Goal: Task Accomplishment & Management: Manage account settings

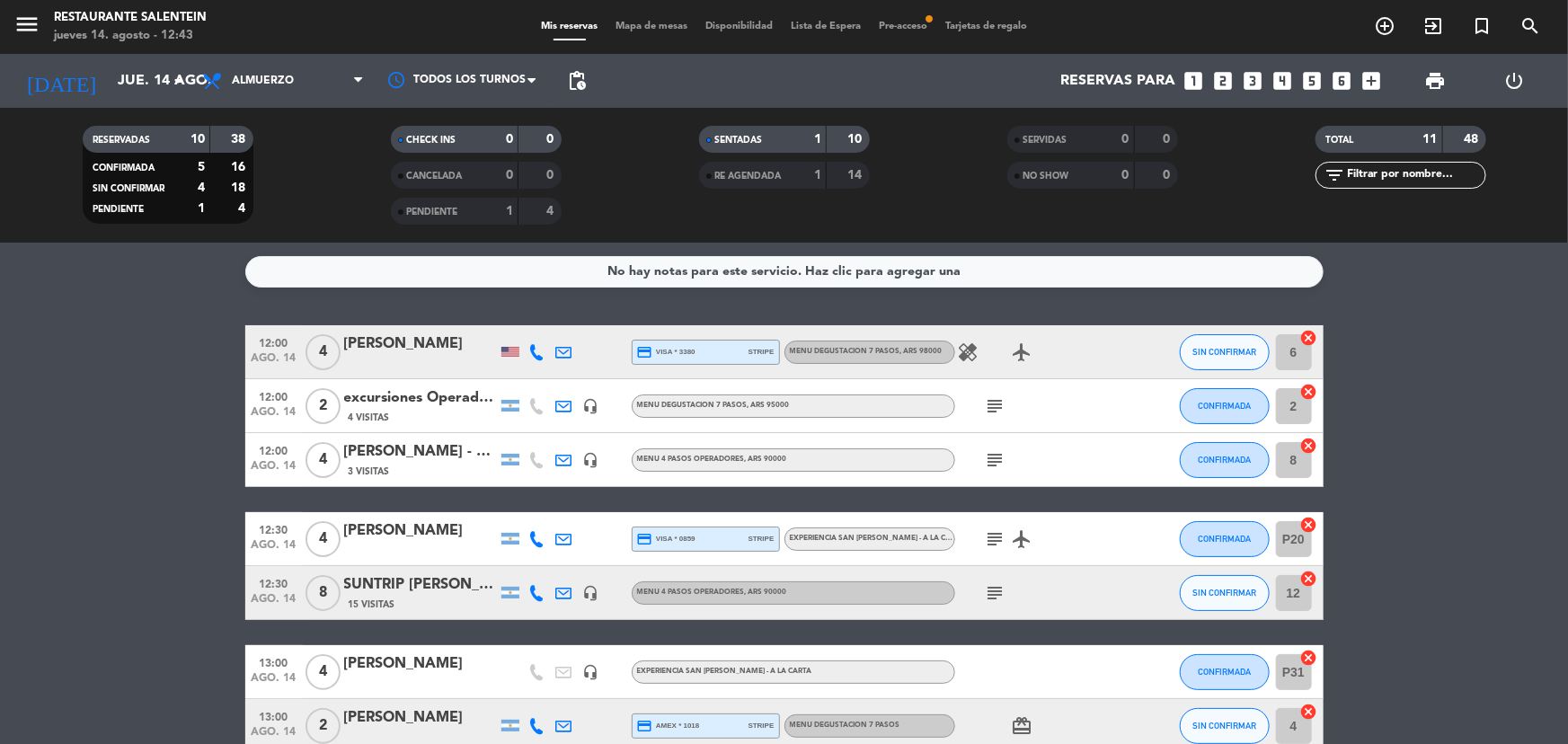
click at [902, 22] on span "Pre-acceso fiber_manual_record" at bounding box center [903, 27] width 67 height 10
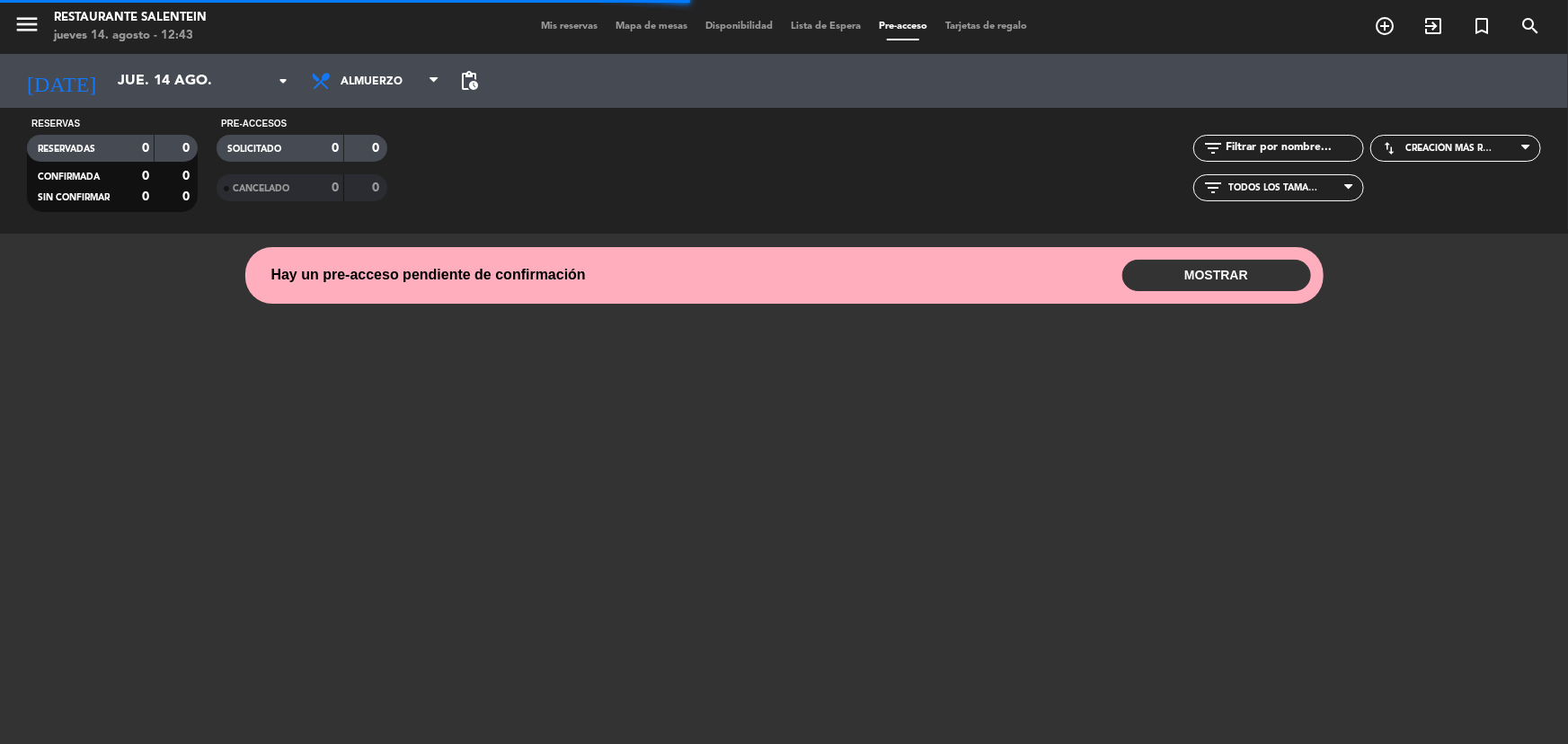
click at [1244, 276] on button "MOSTRAR" at bounding box center [1217, 275] width 189 height 31
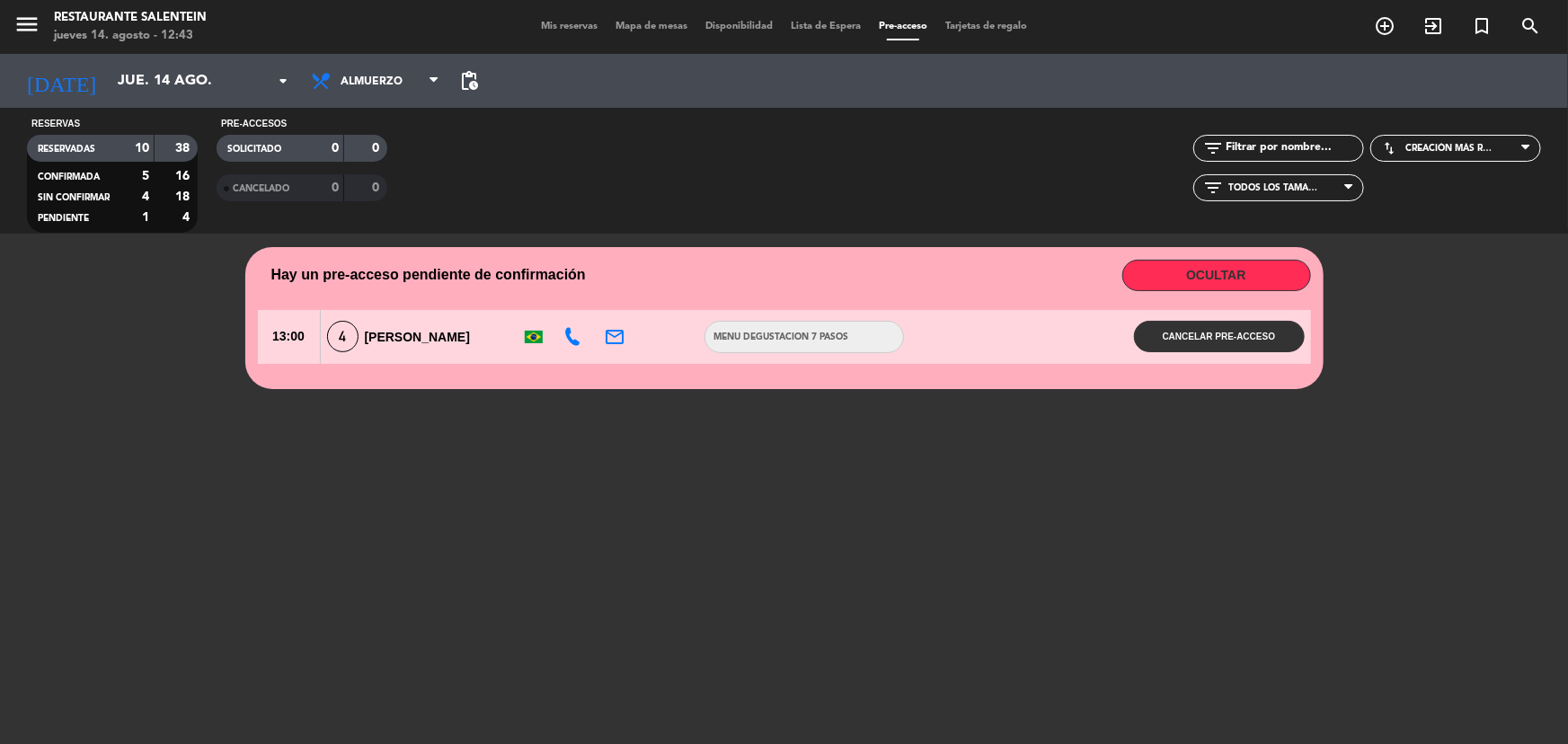
click at [553, 25] on span "Mis reservas" at bounding box center [569, 27] width 74 height 10
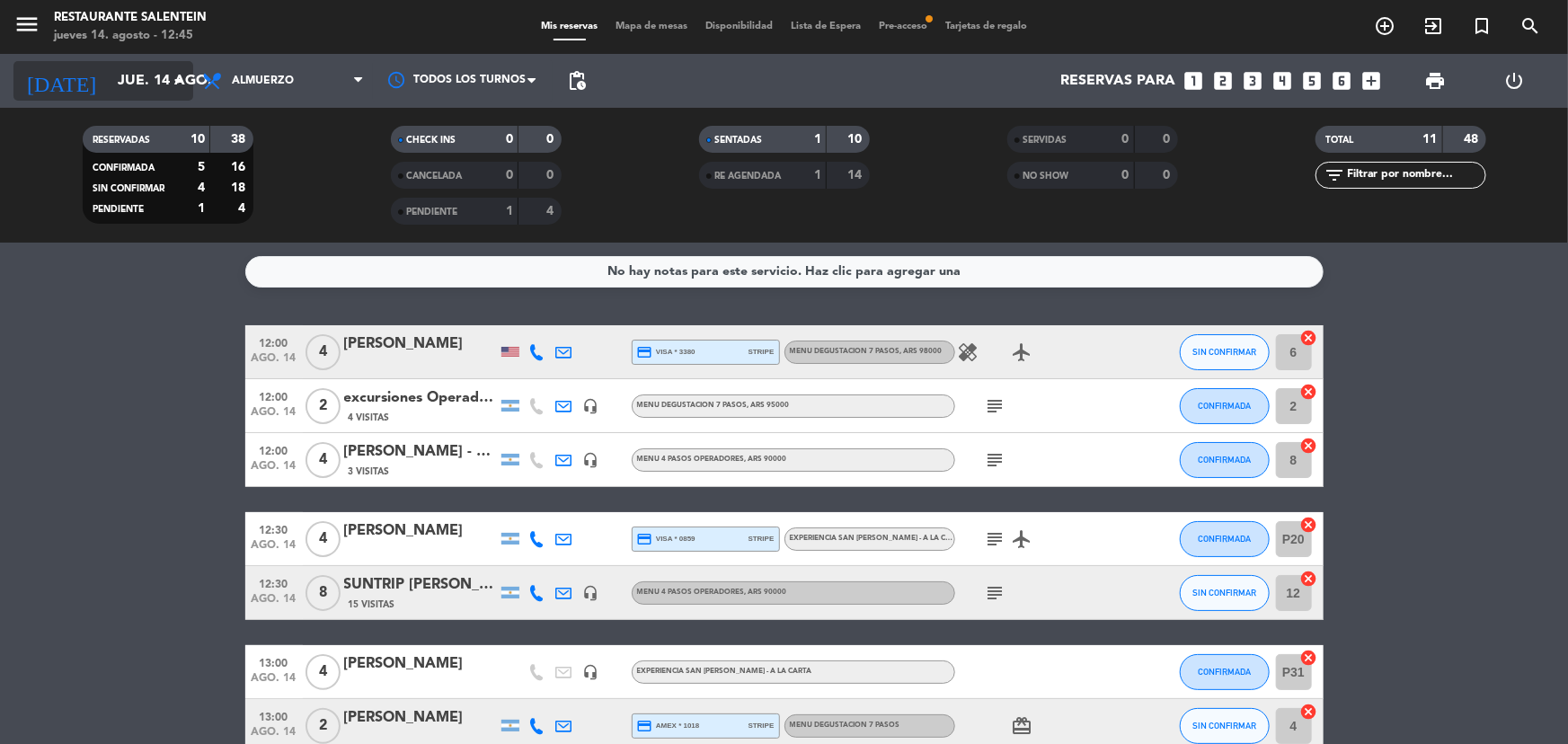
click at [161, 75] on input "jue. 14 ago." at bounding box center [203, 81] width 189 height 35
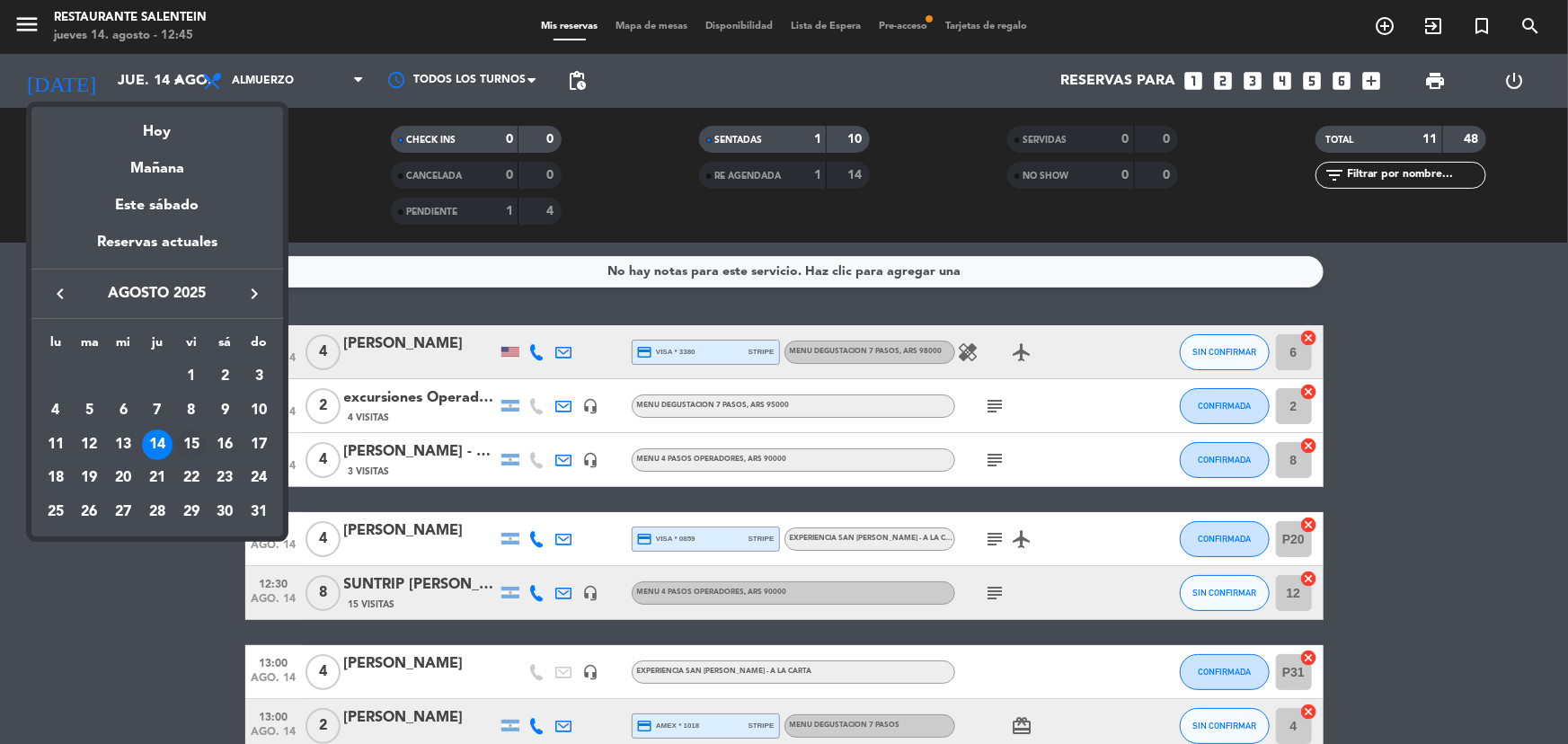
click at [197, 442] on div "15" at bounding box center [191, 445] width 30 height 30
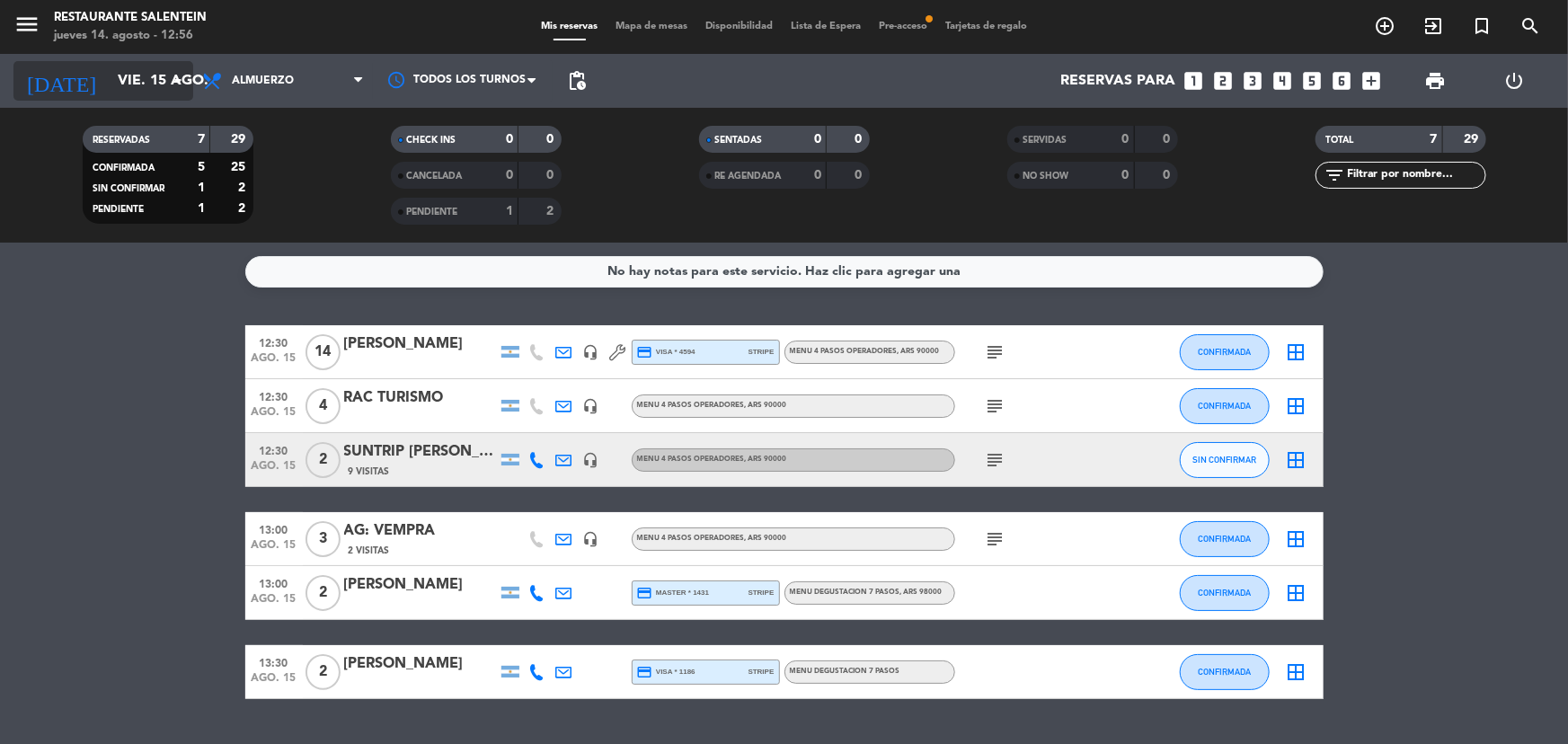
click at [109, 68] on input "vie. 15 ago." at bounding box center [203, 81] width 189 height 35
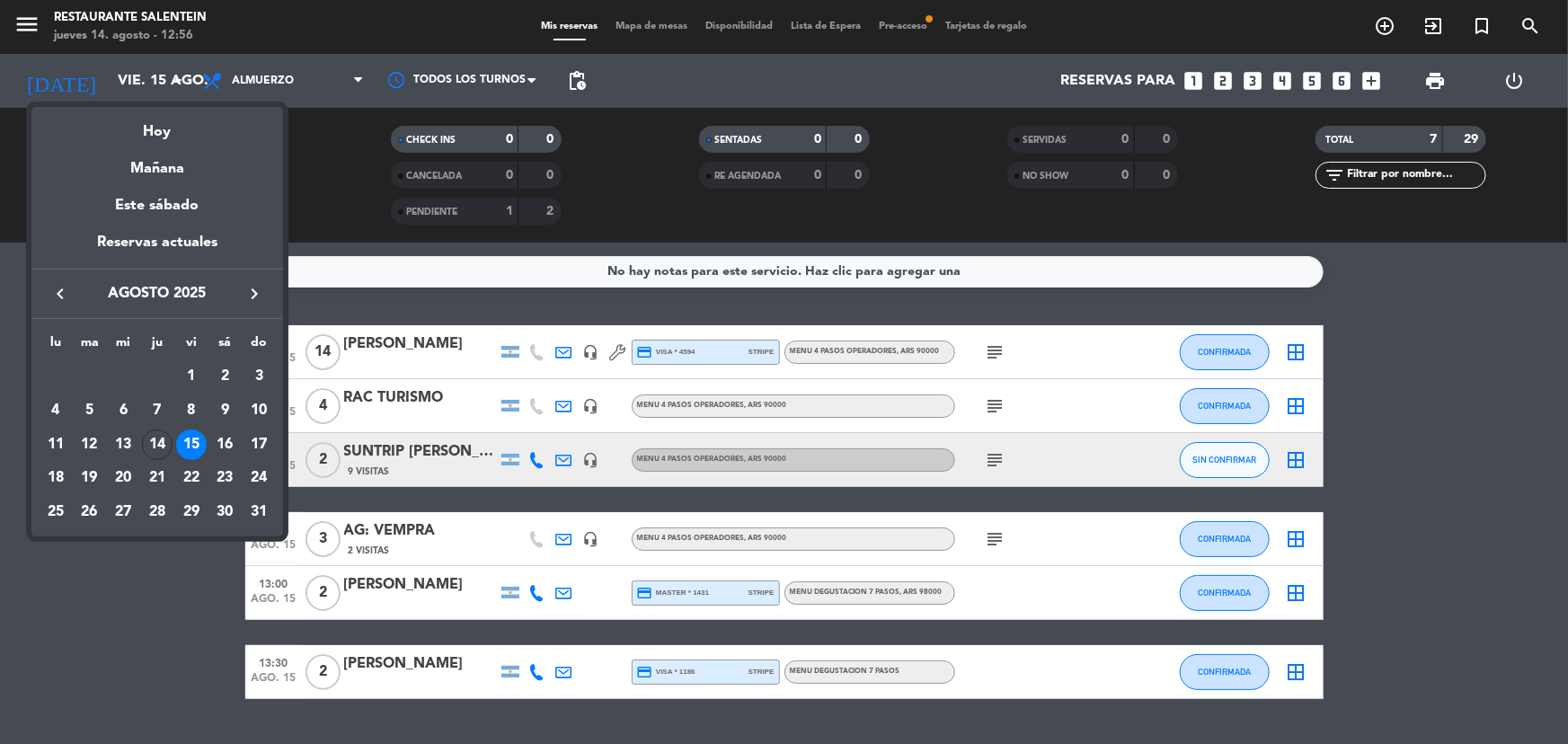
click at [152, 423] on div "7" at bounding box center [157, 411] width 30 height 30
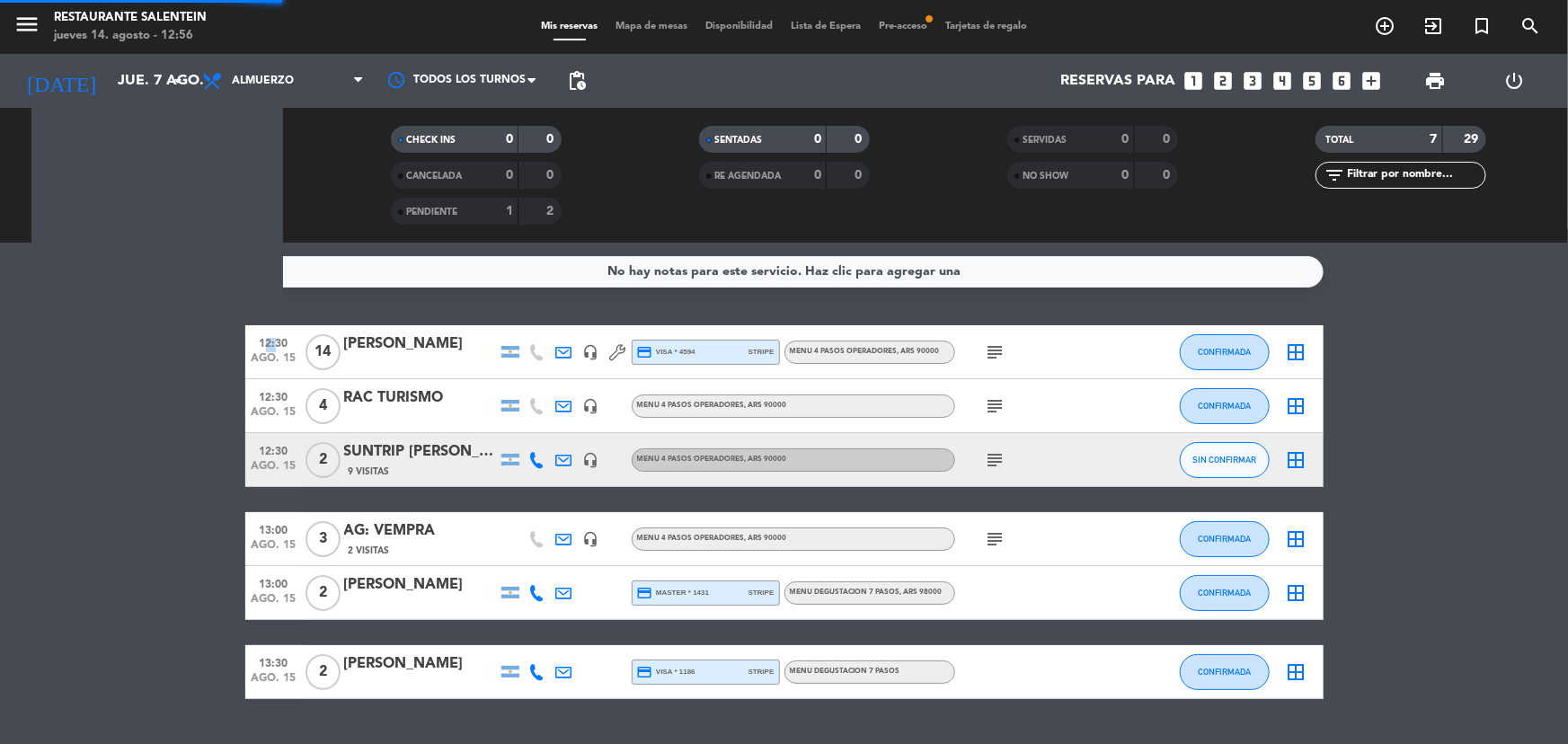
click at [153, 423] on bookings-row "12:30 [DATE] [PERSON_NAME] headset_mic credit_card visa * 4594 stripe Menu 4 pa…" at bounding box center [784, 513] width 1568 height 374
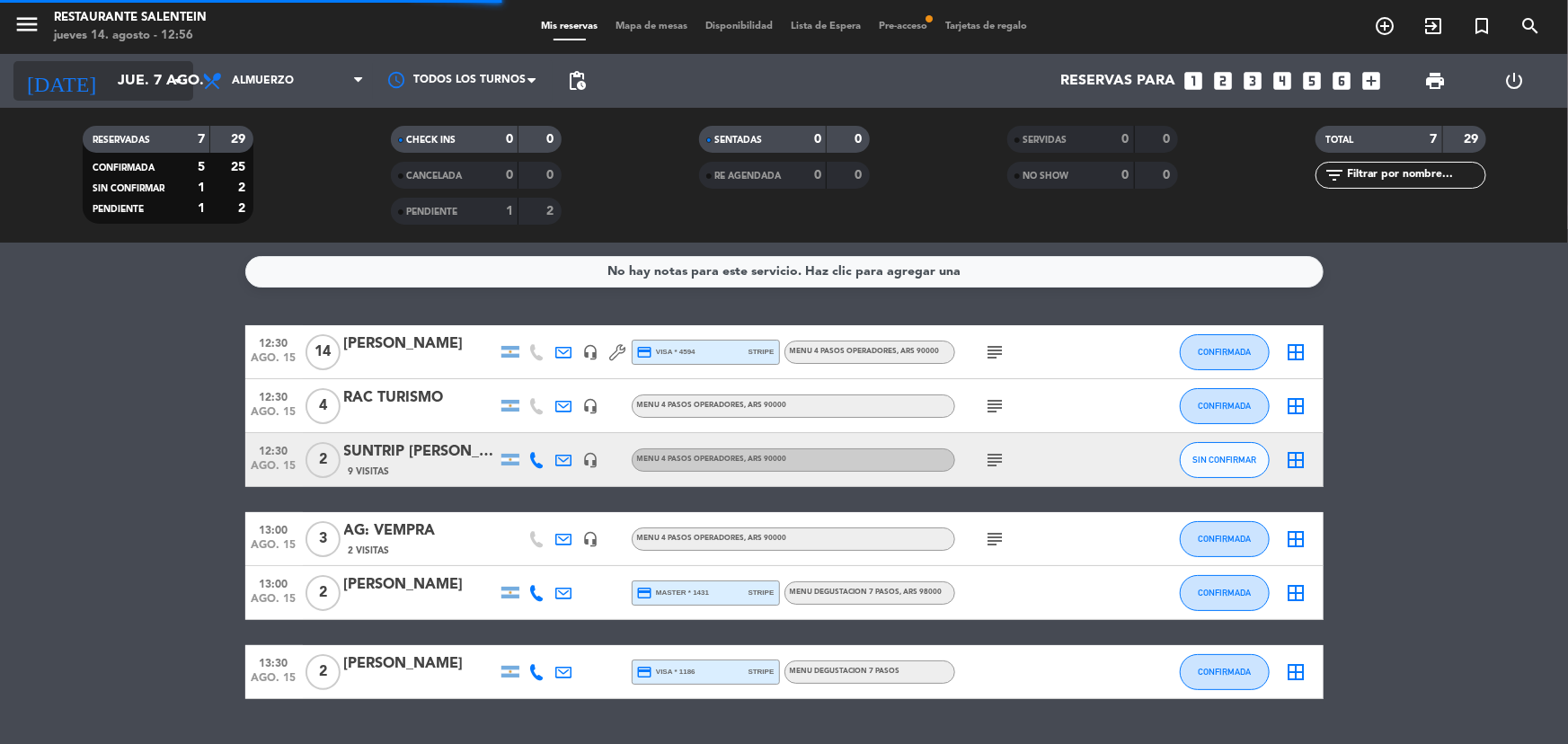
drag, startPoint x: 157, startPoint y: 55, endPoint x: 157, endPoint y: 68, distance: 13.0
click at [157, 57] on div "[DATE] [DATE] arrow_drop_down" at bounding box center [103, 81] width 180 height 54
click at [154, 70] on input "jue. 7 ago." at bounding box center [203, 81] width 189 height 35
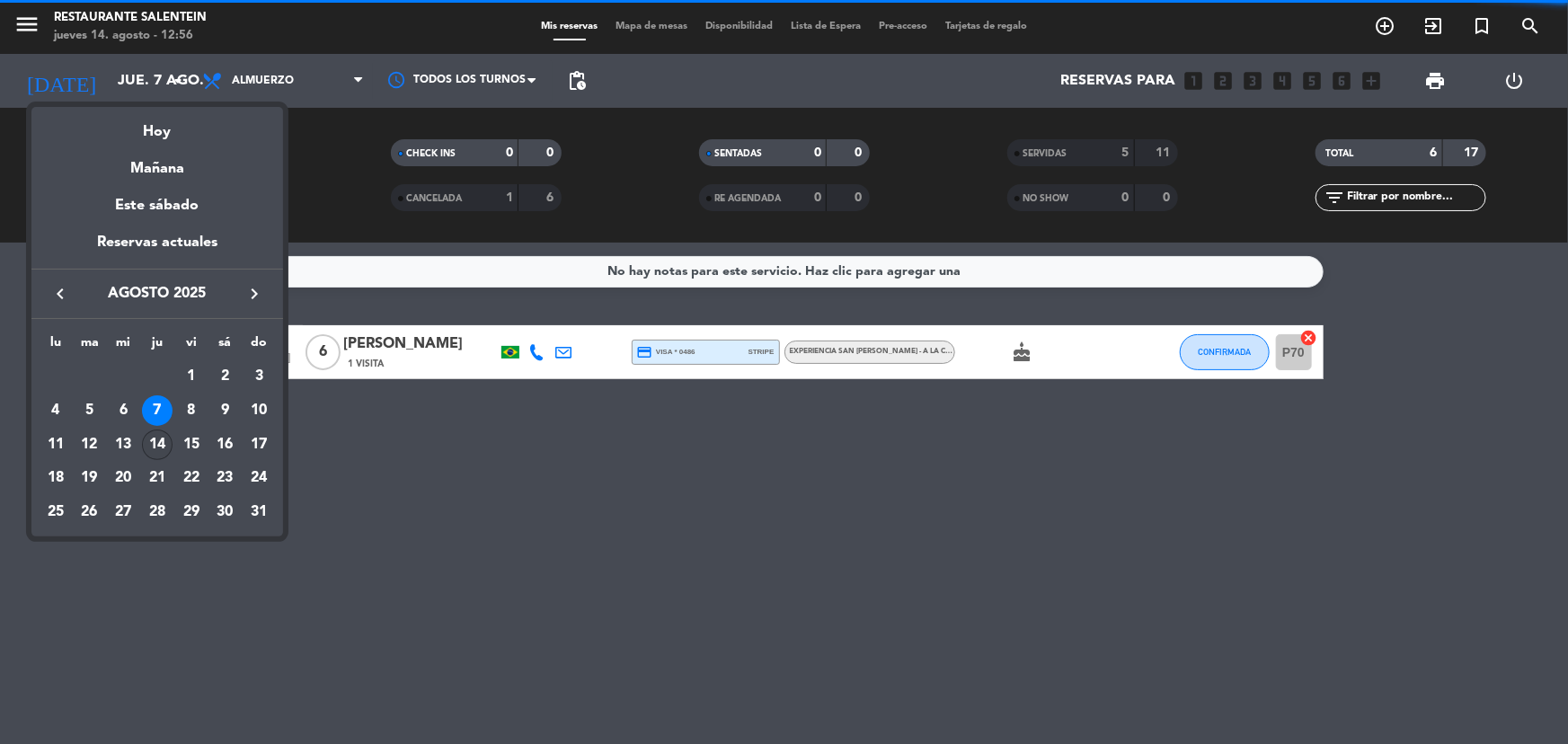
click at [152, 428] on td "14" at bounding box center [157, 445] width 34 height 34
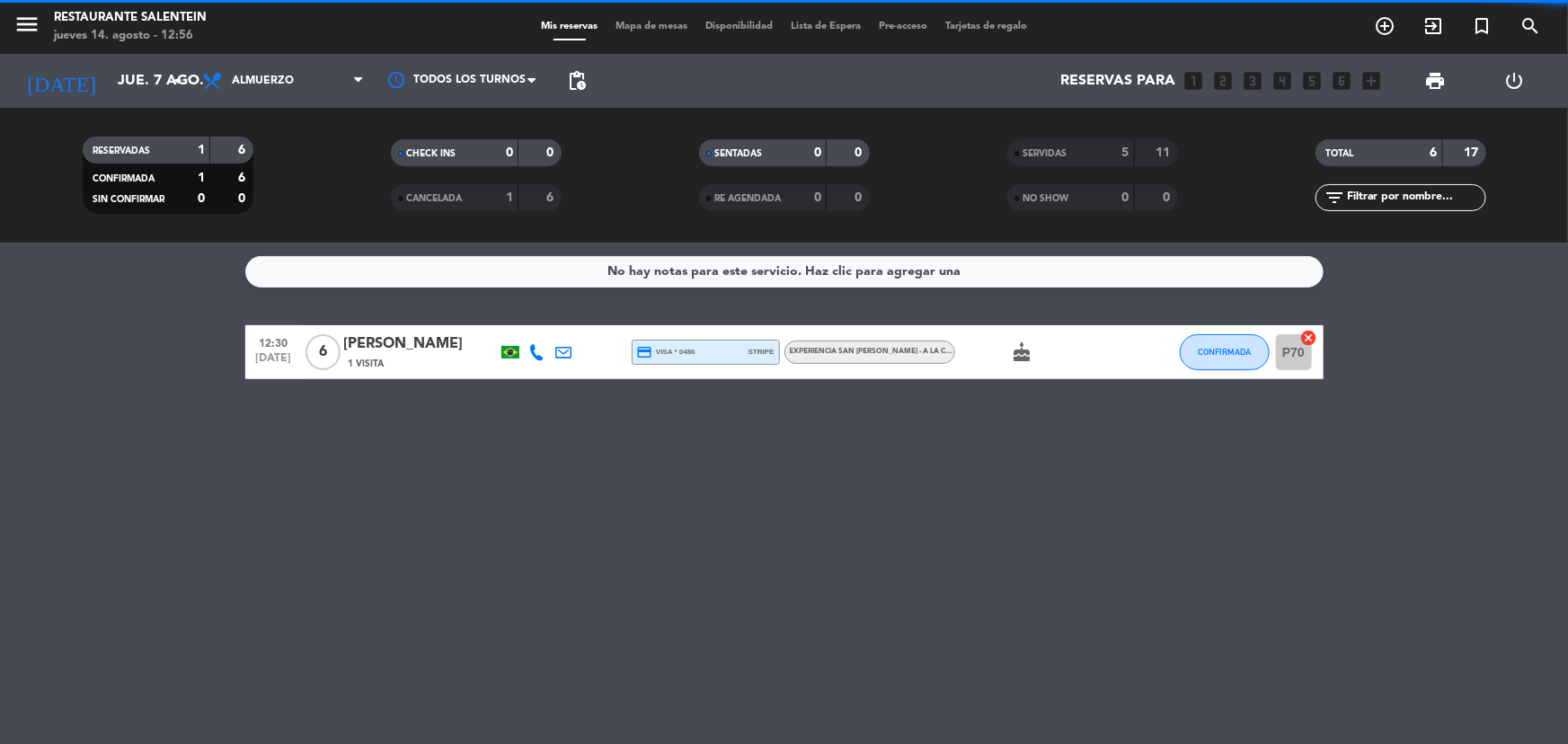
type input "jue. 14 ago."
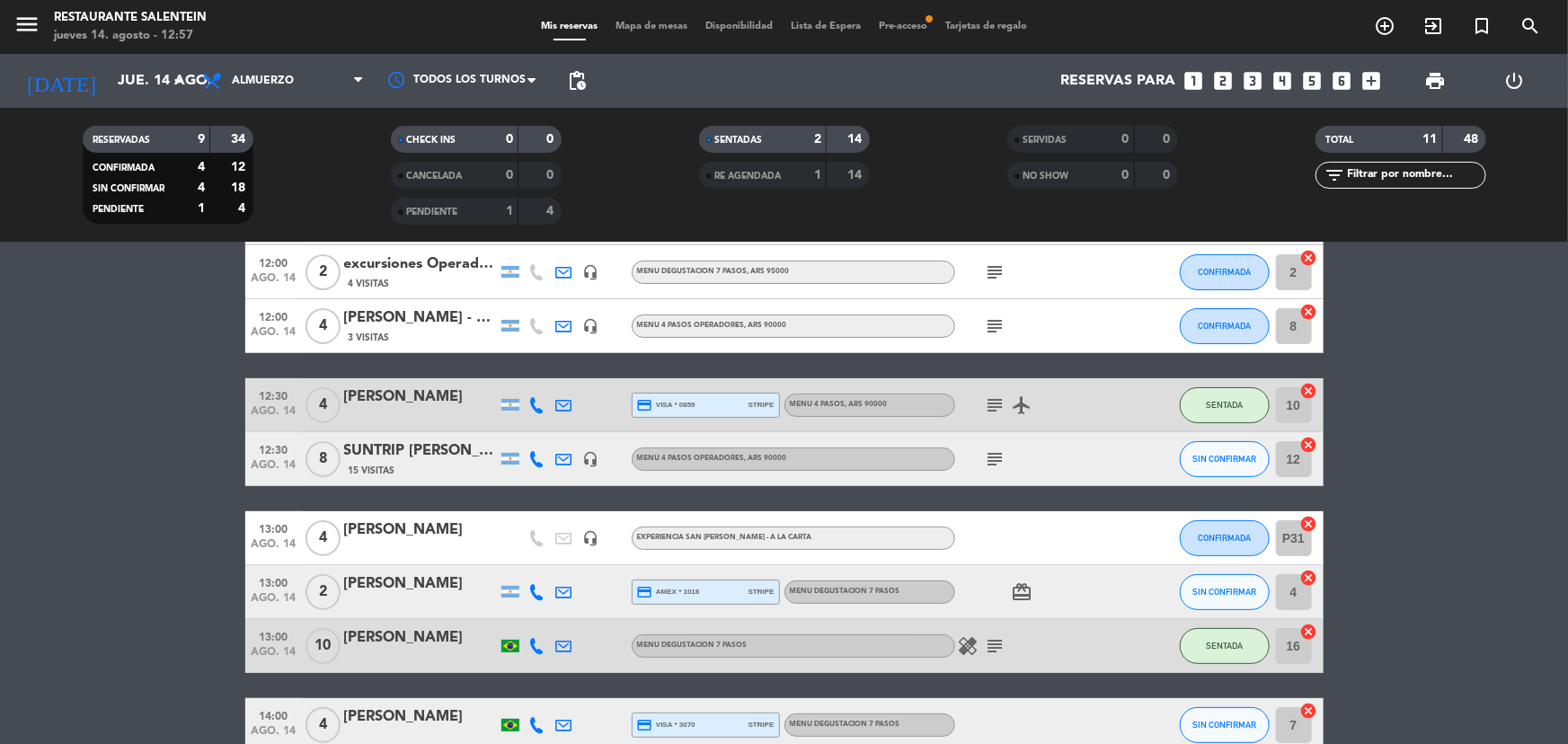
scroll to position [163, 0]
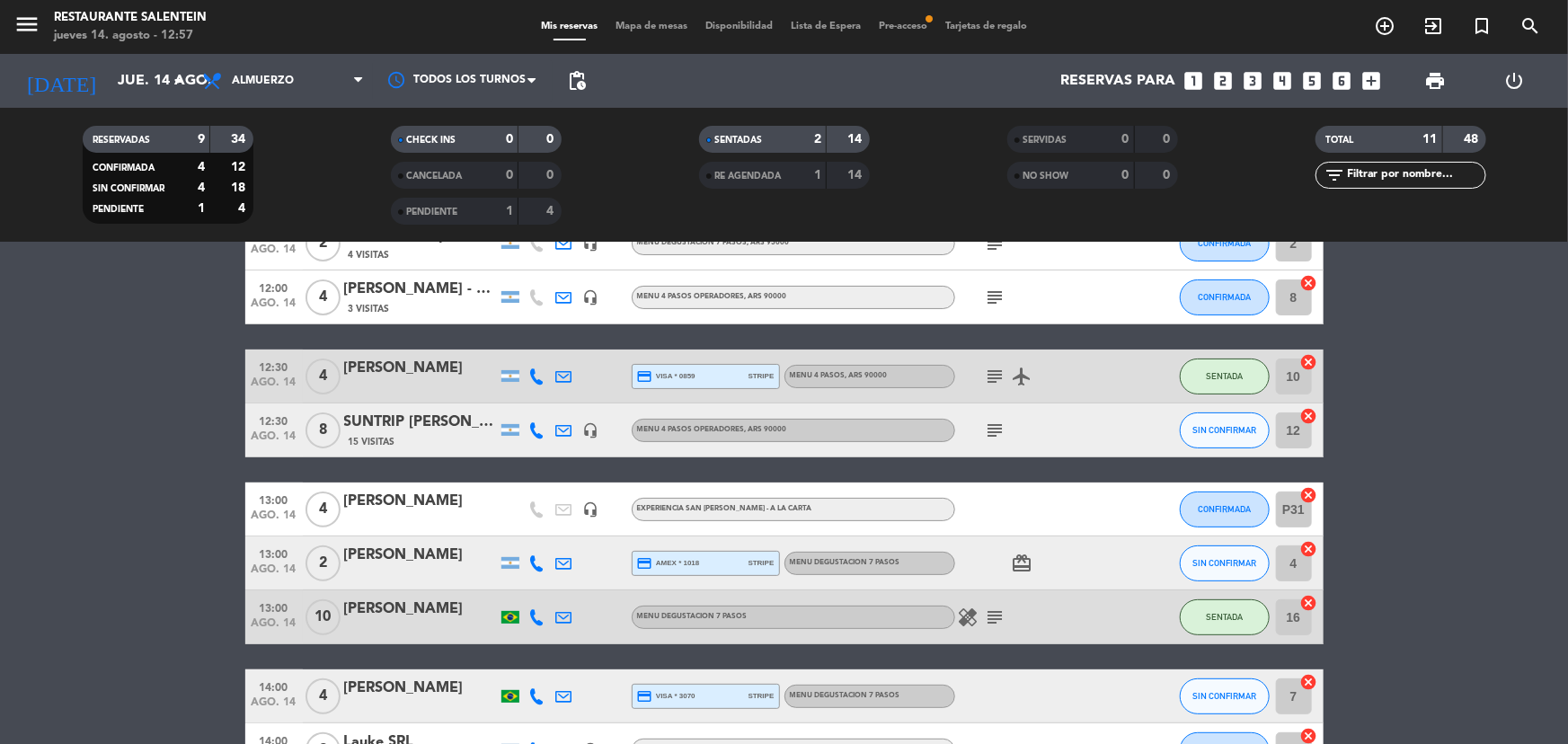
click at [991, 373] on icon "subject" at bounding box center [995, 376] width 22 height 22
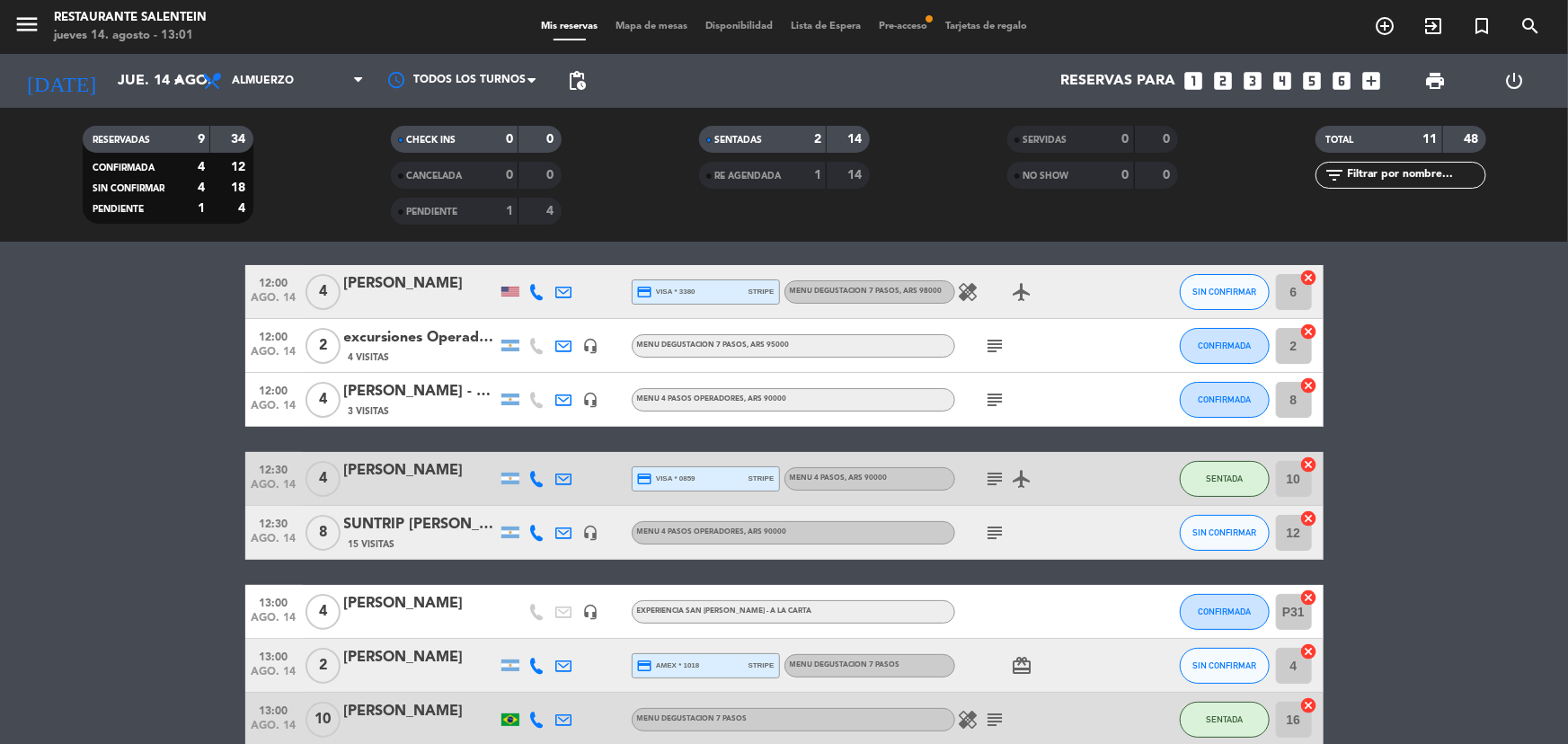
scroll to position [0, 0]
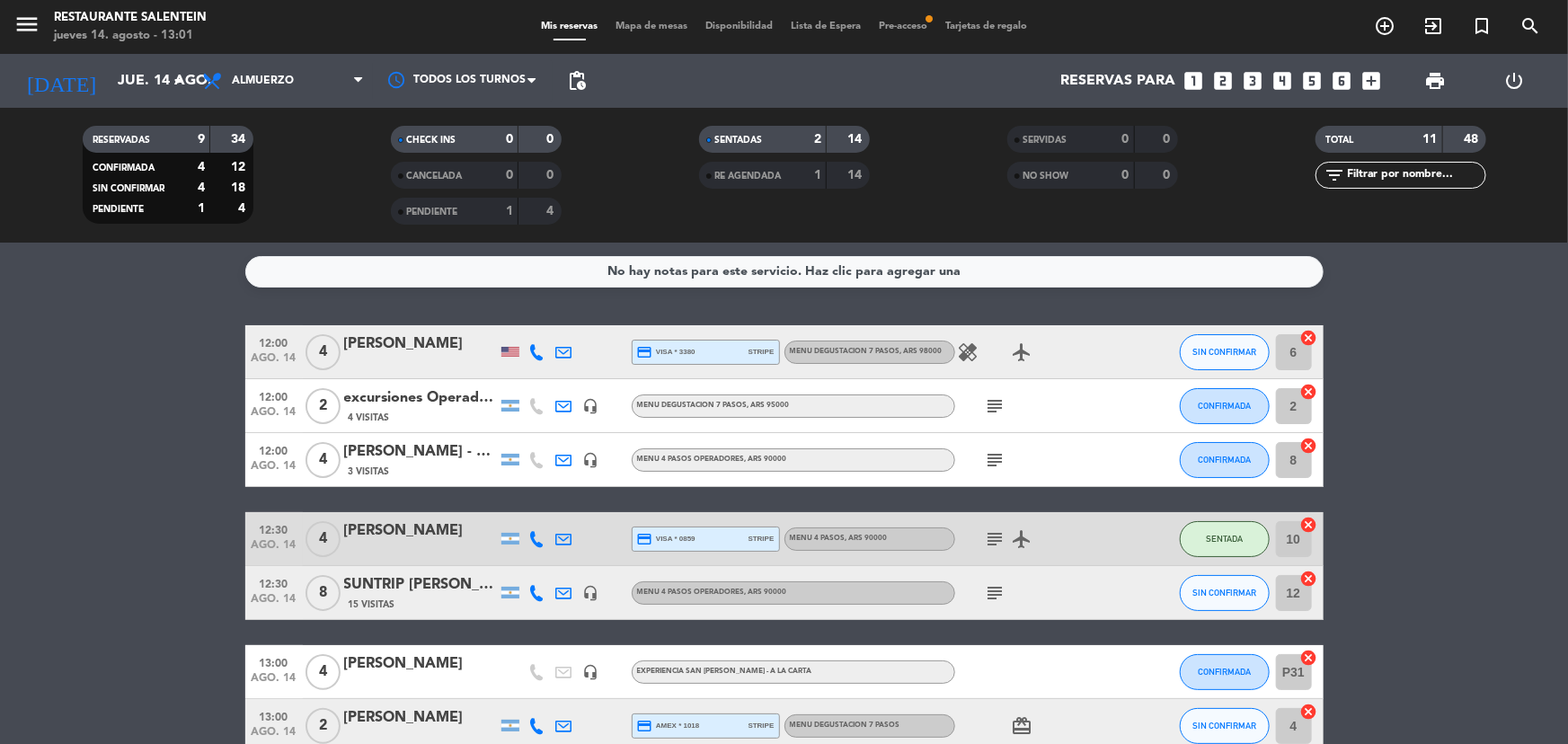
click at [904, 35] on div "menu Restaurante Salentein [DATE] 14. agosto - 13:01 Mis reservas Mapa de mesas…" at bounding box center [784, 27] width 1568 height 54
click at [903, 22] on span "Pre-acceso fiber_manual_record" at bounding box center [903, 27] width 67 height 10
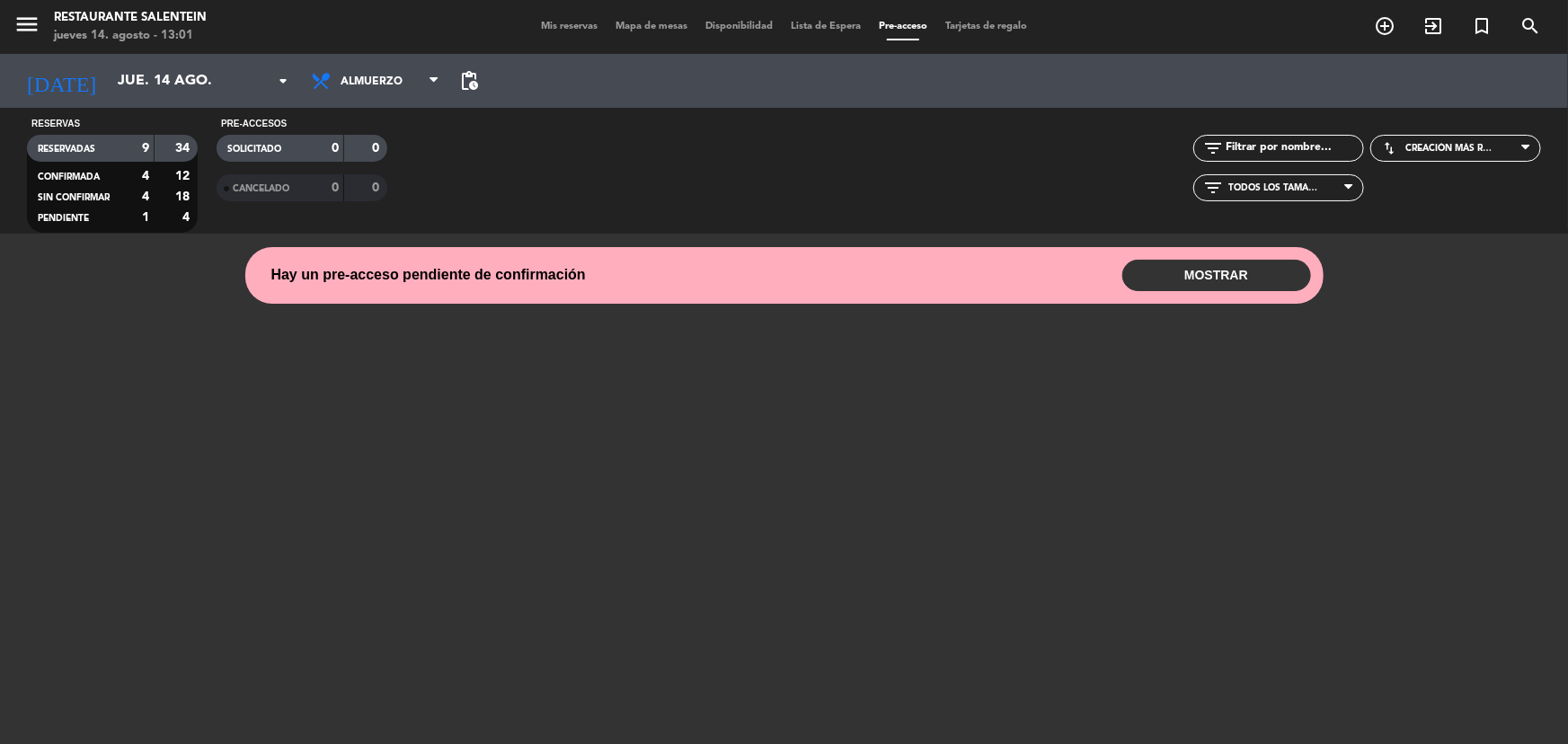
click at [1235, 281] on button "MOSTRAR" at bounding box center [1217, 275] width 189 height 31
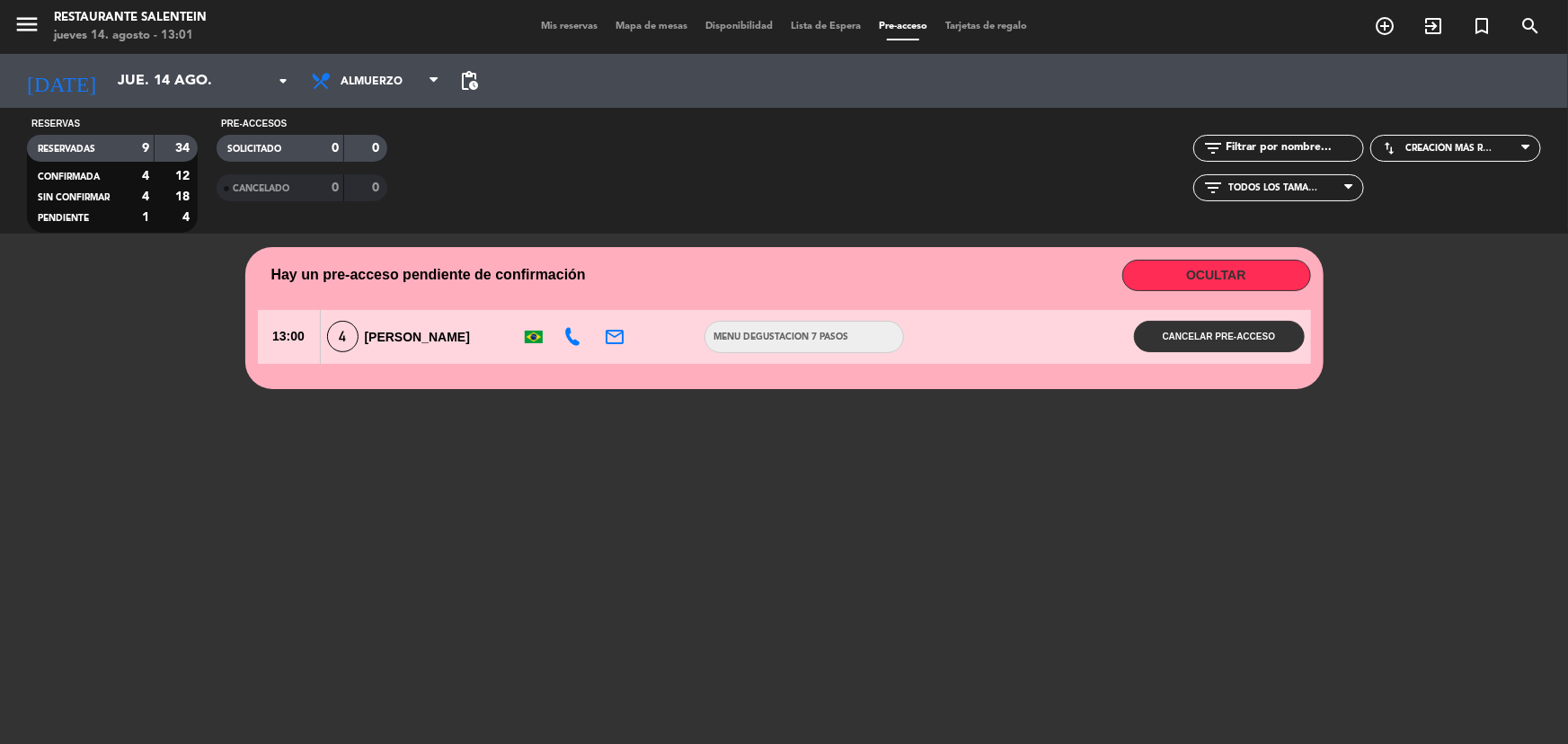
click at [1235, 281] on button "OCULTAR" at bounding box center [1217, 275] width 189 height 31
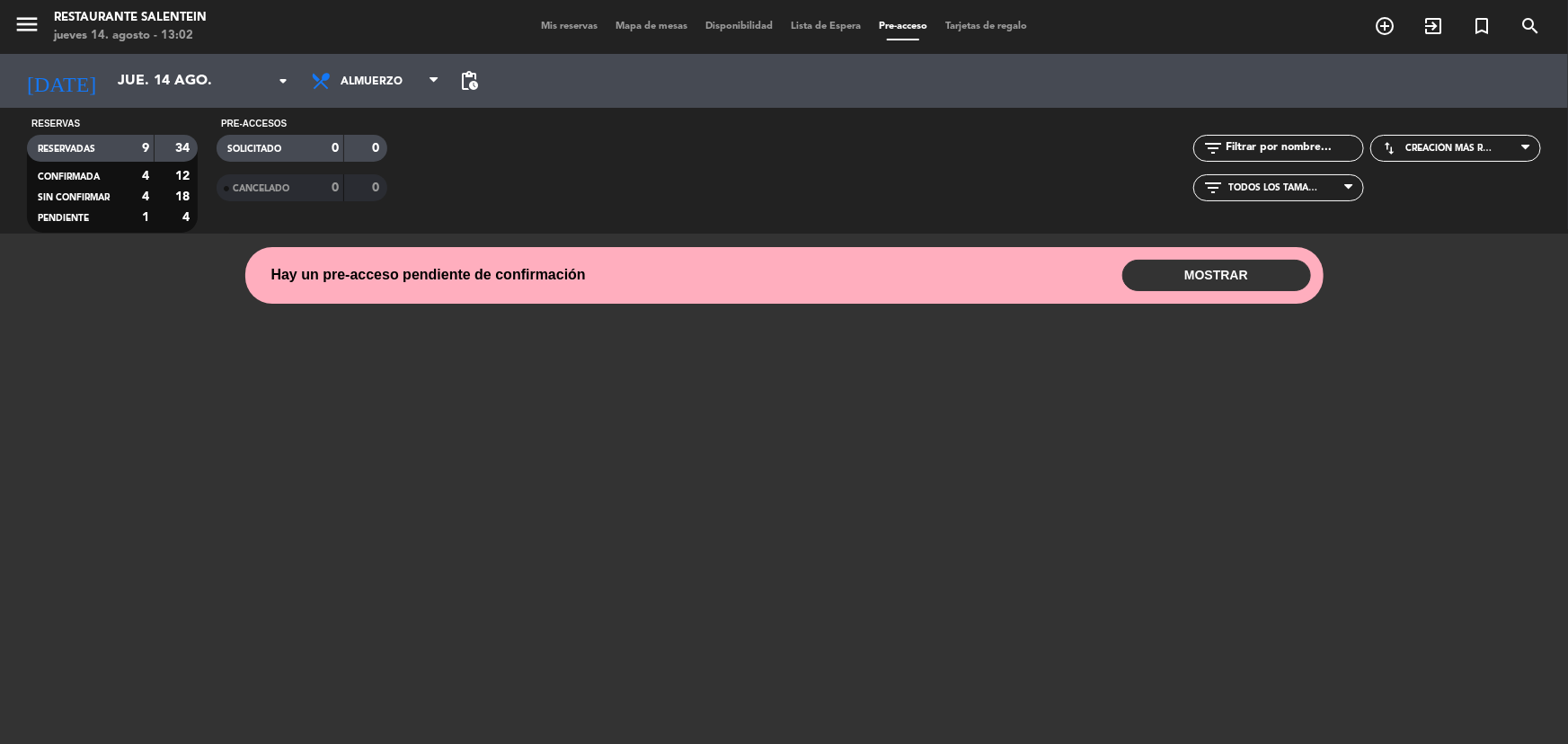
click at [532, 29] on span "Mis reservas" at bounding box center [569, 27] width 74 height 10
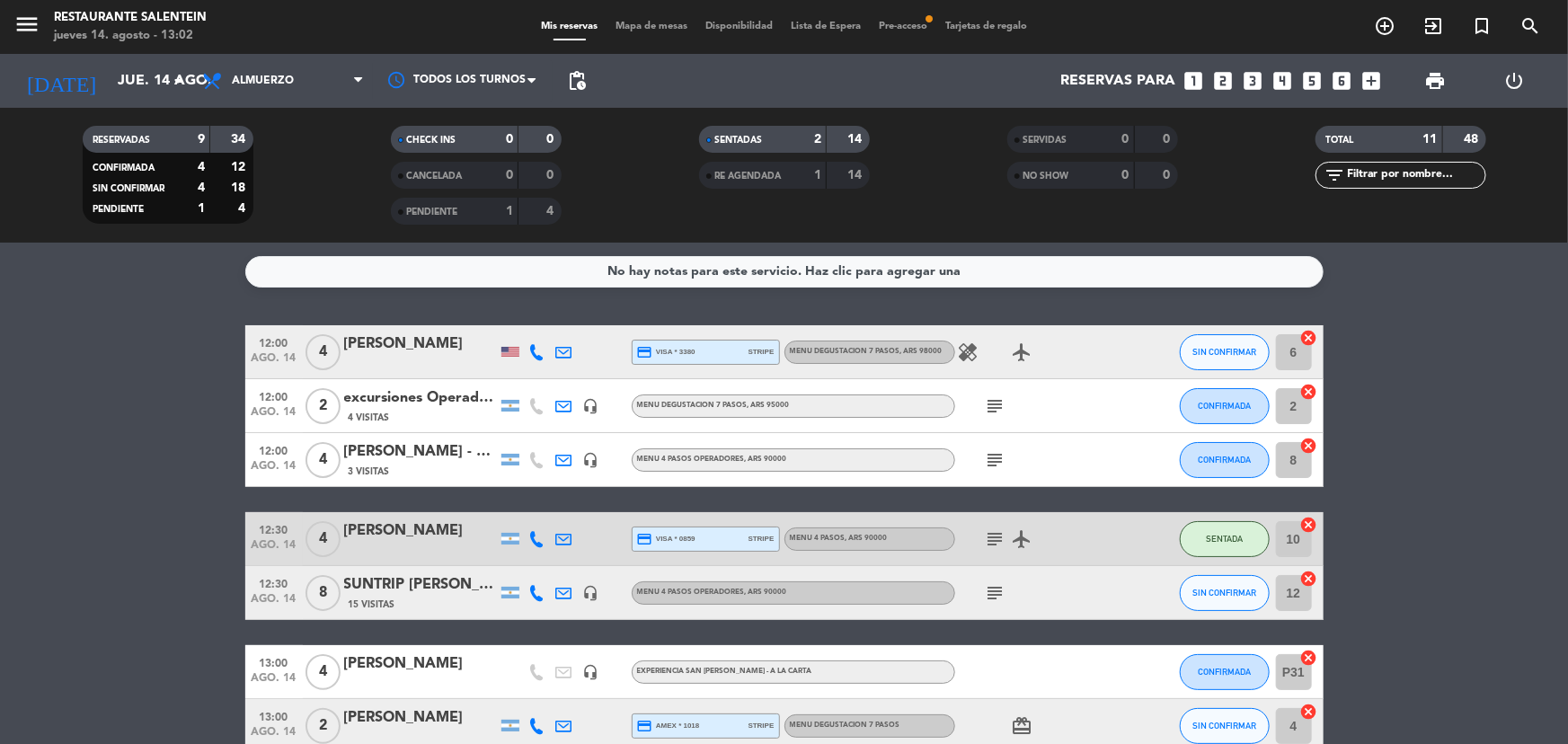
click at [985, 538] on icon "subject" at bounding box center [995, 539] width 22 height 22
click at [1013, 532] on icon "airplanemode_active" at bounding box center [1022, 539] width 22 height 22
click at [108, 521] on bookings-row "12:00 [DATE] 4 [PERSON_NAME] credit_card visa * 3380 stripe MENU DEGUSTACION 7 …" at bounding box center [784, 633] width 1568 height 614
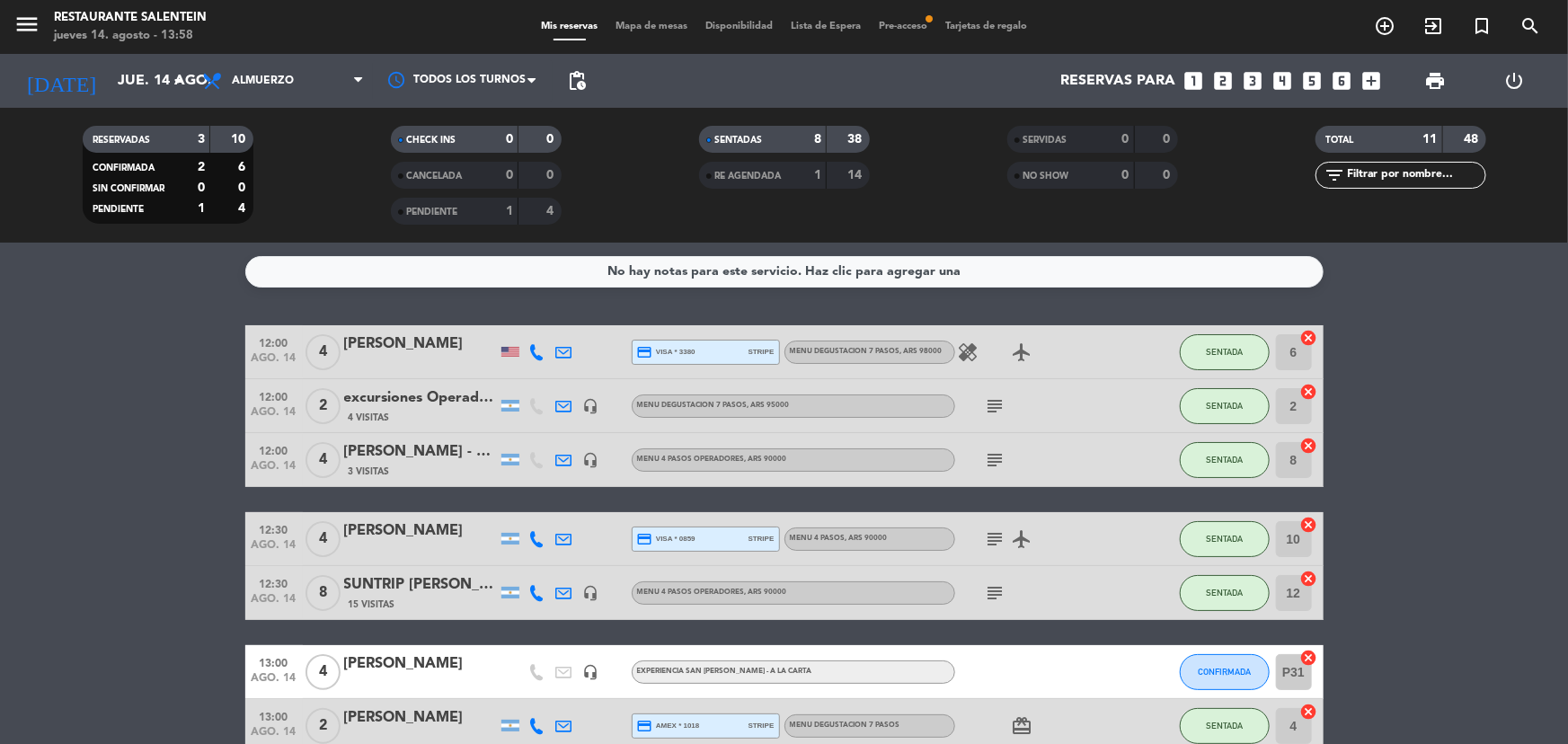
click at [879, 24] on span "Pre-acceso fiber_manual_record" at bounding box center [903, 27] width 67 height 10
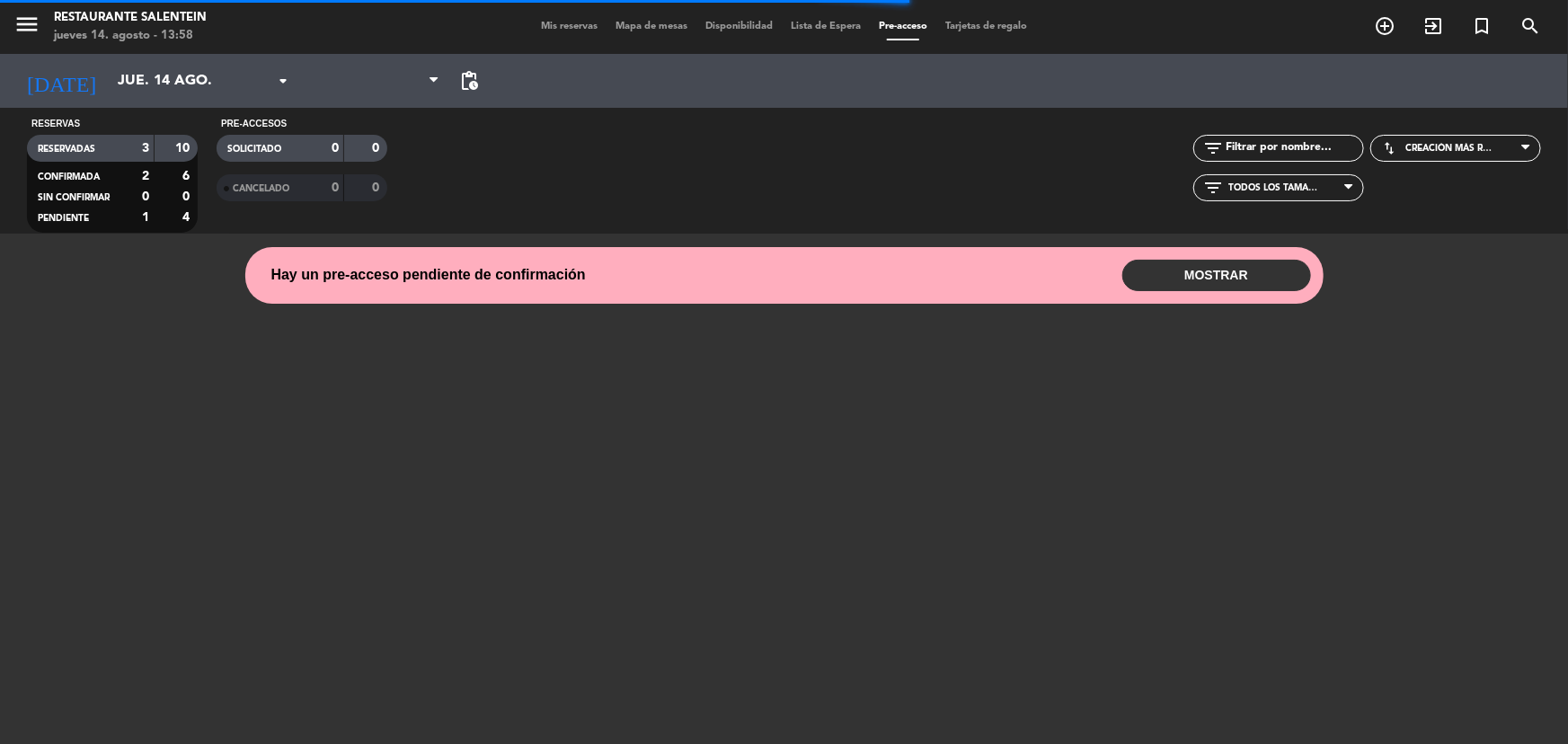
click at [1241, 279] on button "MOSTRAR" at bounding box center [1217, 275] width 189 height 31
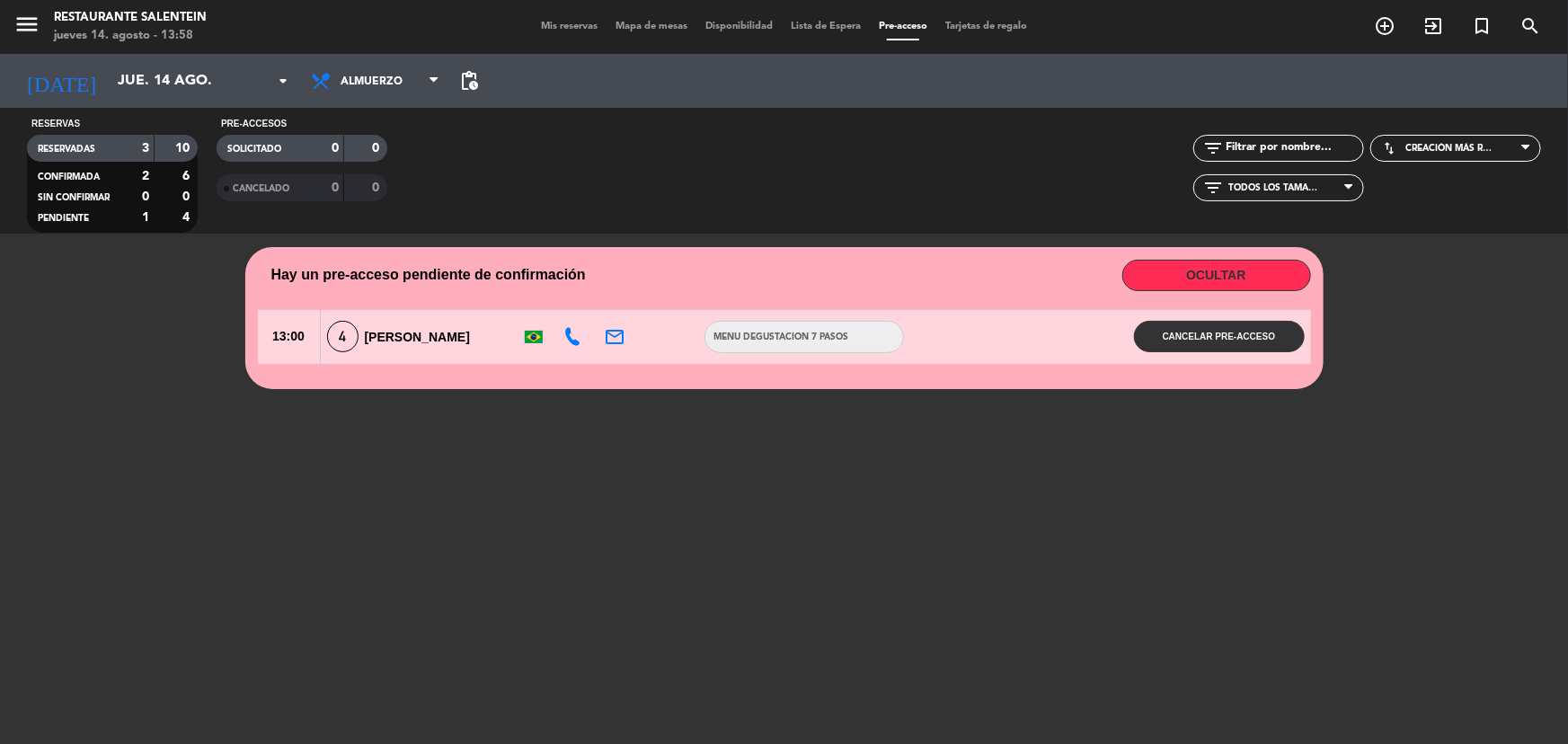
click at [10, 359] on pending-early-access "Hay un pre-acceso pendiente de confirmación OCULTAR 13:00 4 [PERSON_NAME] email…" at bounding box center [784, 318] width 1568 height 142
click at [544, 22] on span "Mis reservas" at bounding box center [569, 27] width 74 height 10
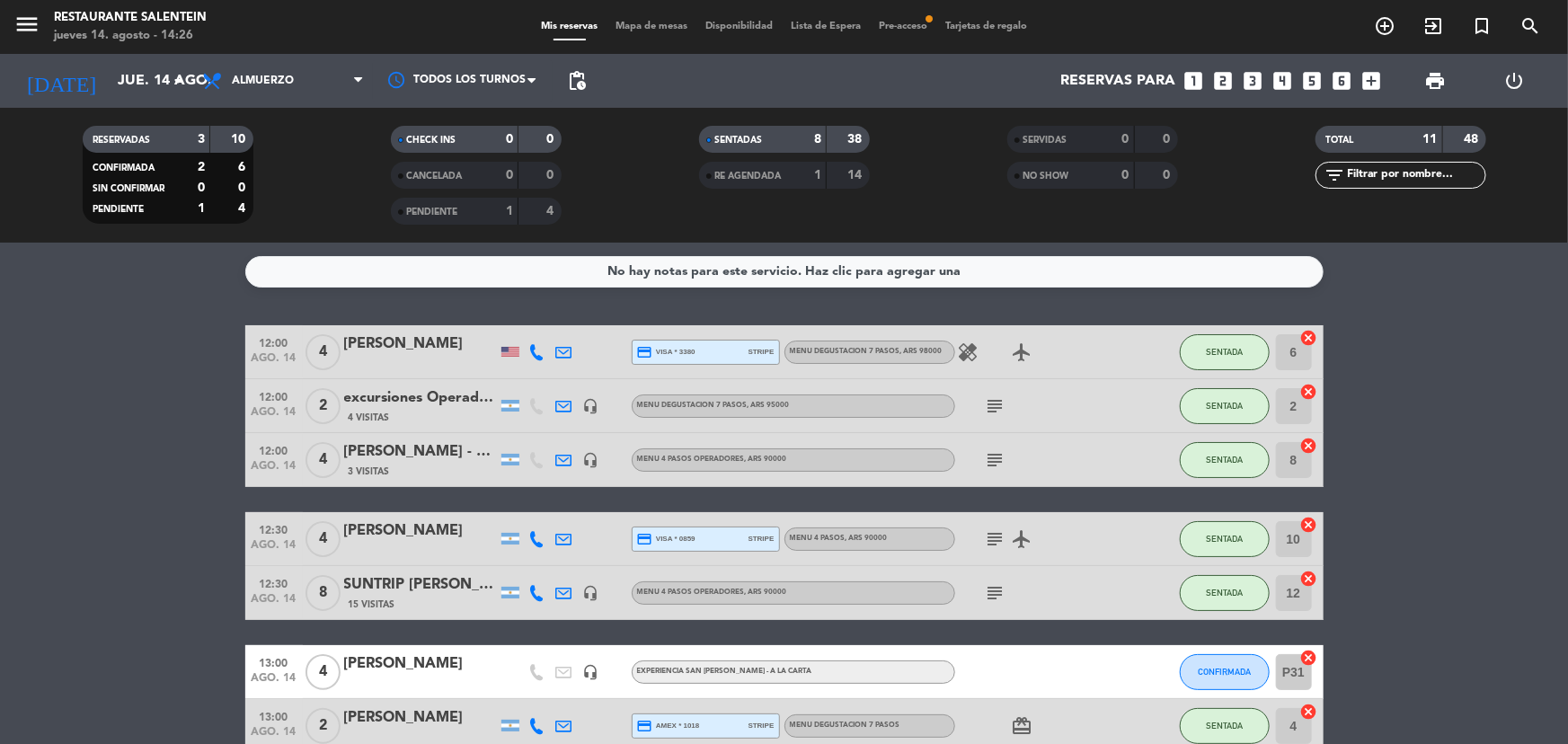
click at [585, 395] on div "headset_mic" at bounding box center [591, 406] width 27 height 53
click at [587, 399] on icon "headset_mic" at bounding box center [590, 406] width 16 height 16
click at [910, 34] on div "Mis reservas Mapa de mesas Disponibilidad Lista de Espera Pre-acceso fiber_manu…" at bounding box center [784, 27] width 504 height 16
click at [909, 29] on span "Pre-acceso fiber_manual_record" at bounding box center [903, 27] width 67 height 10
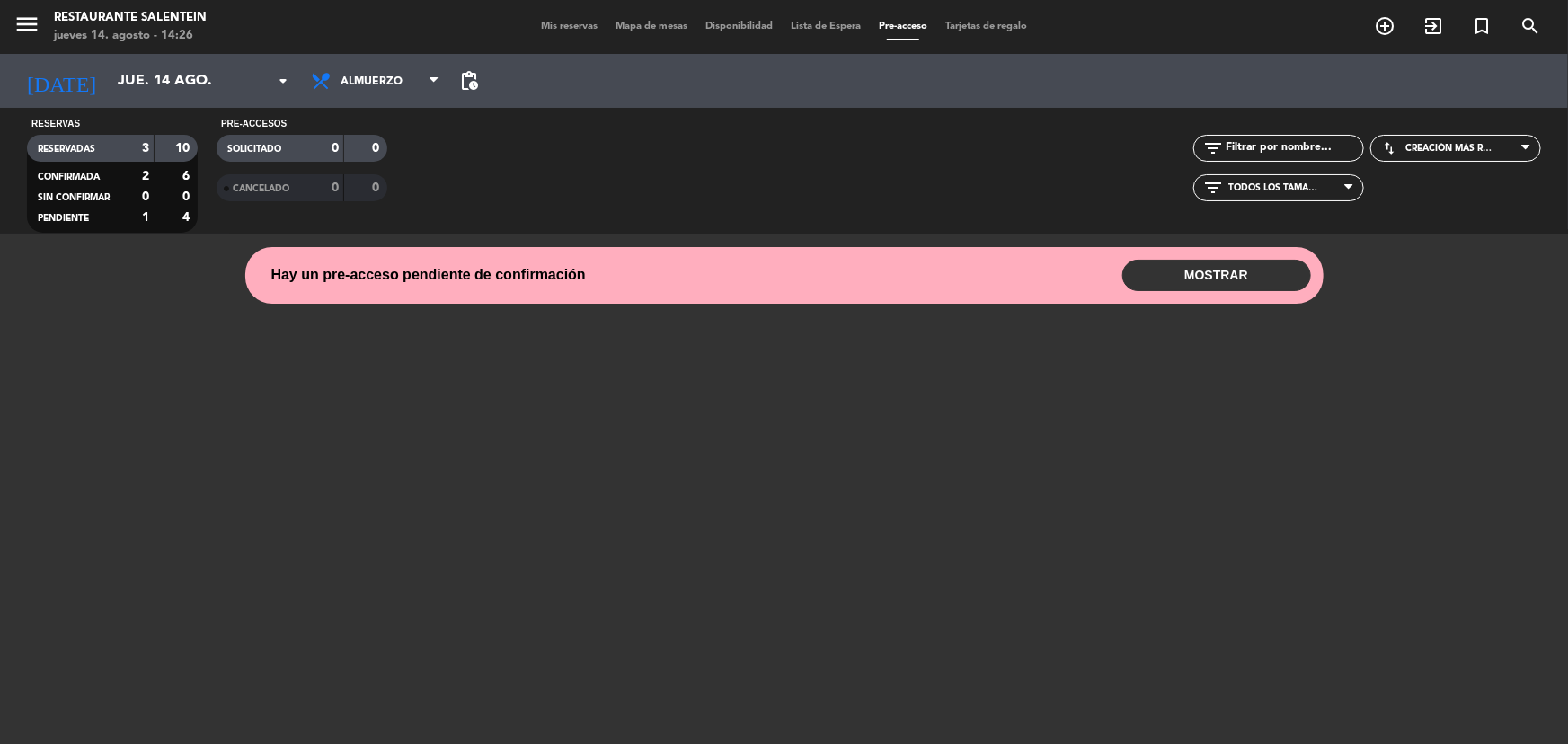
click at [858, 22] on span "Lista de Espera" at bounding box center [825, 27] width 88 height 10
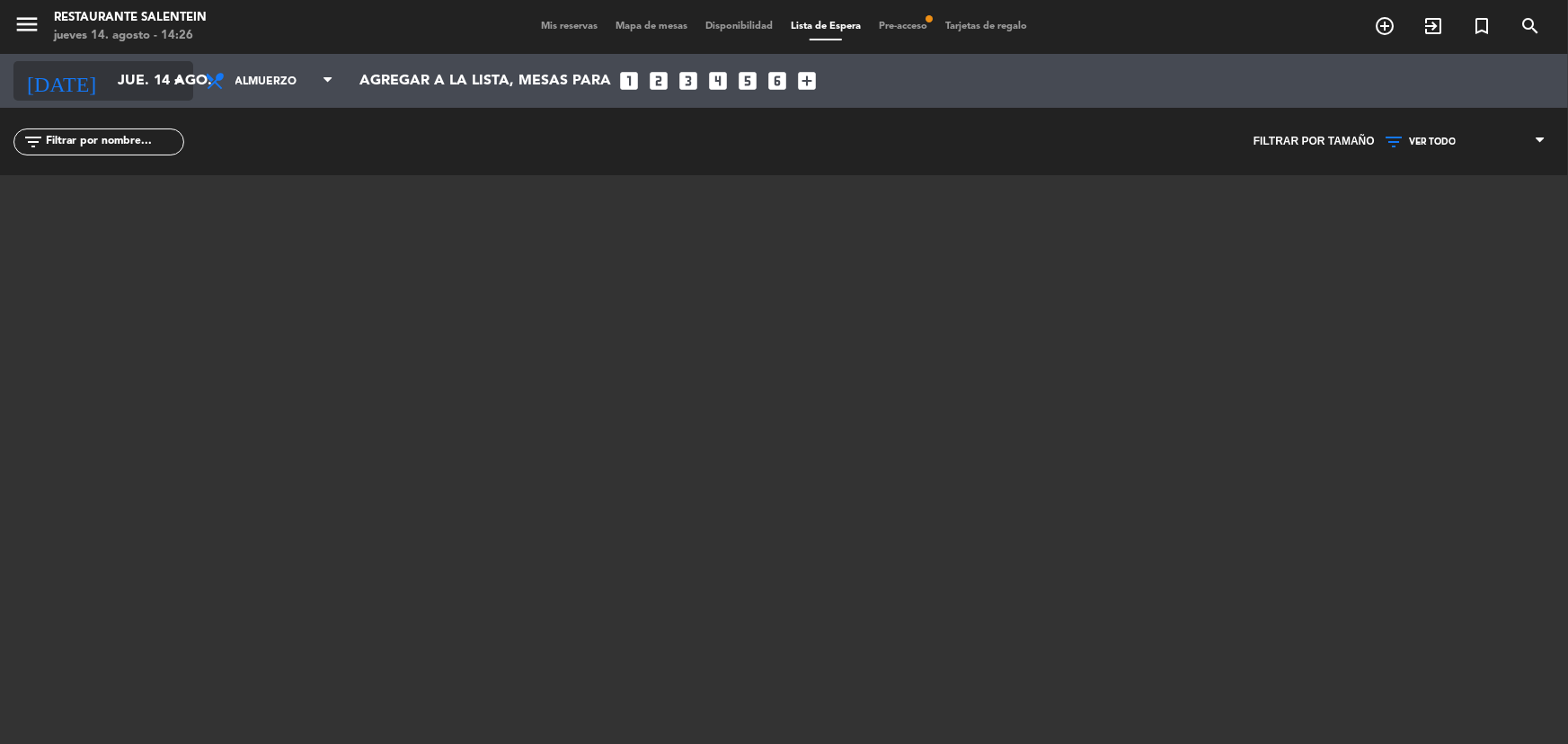
click at [171, 78] on icon "arrow_drop_down" at bounding box center [178, 81] width 22 height 22
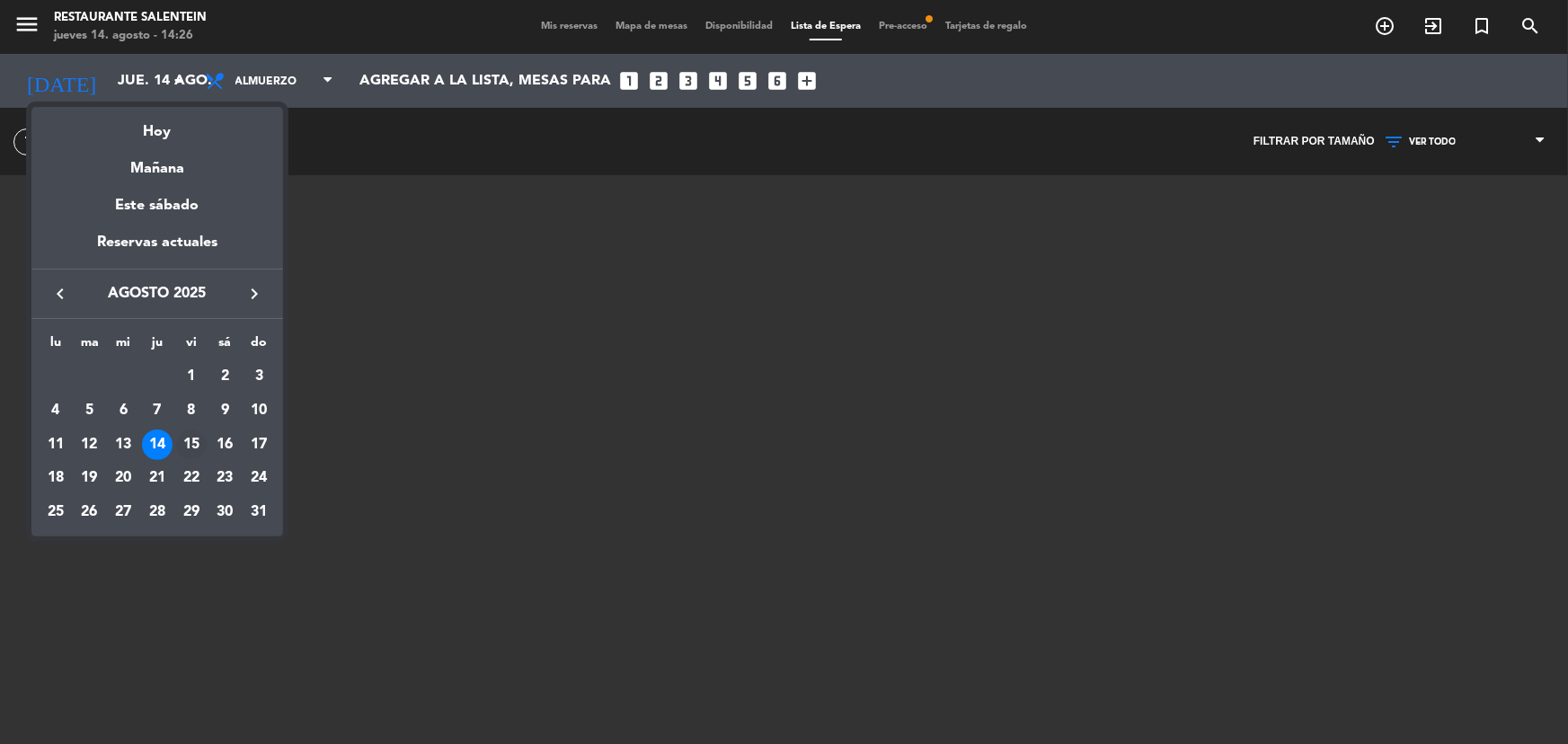
click at [199, 433] on div "15" at bounding box center [191, 445] width 30 height 30
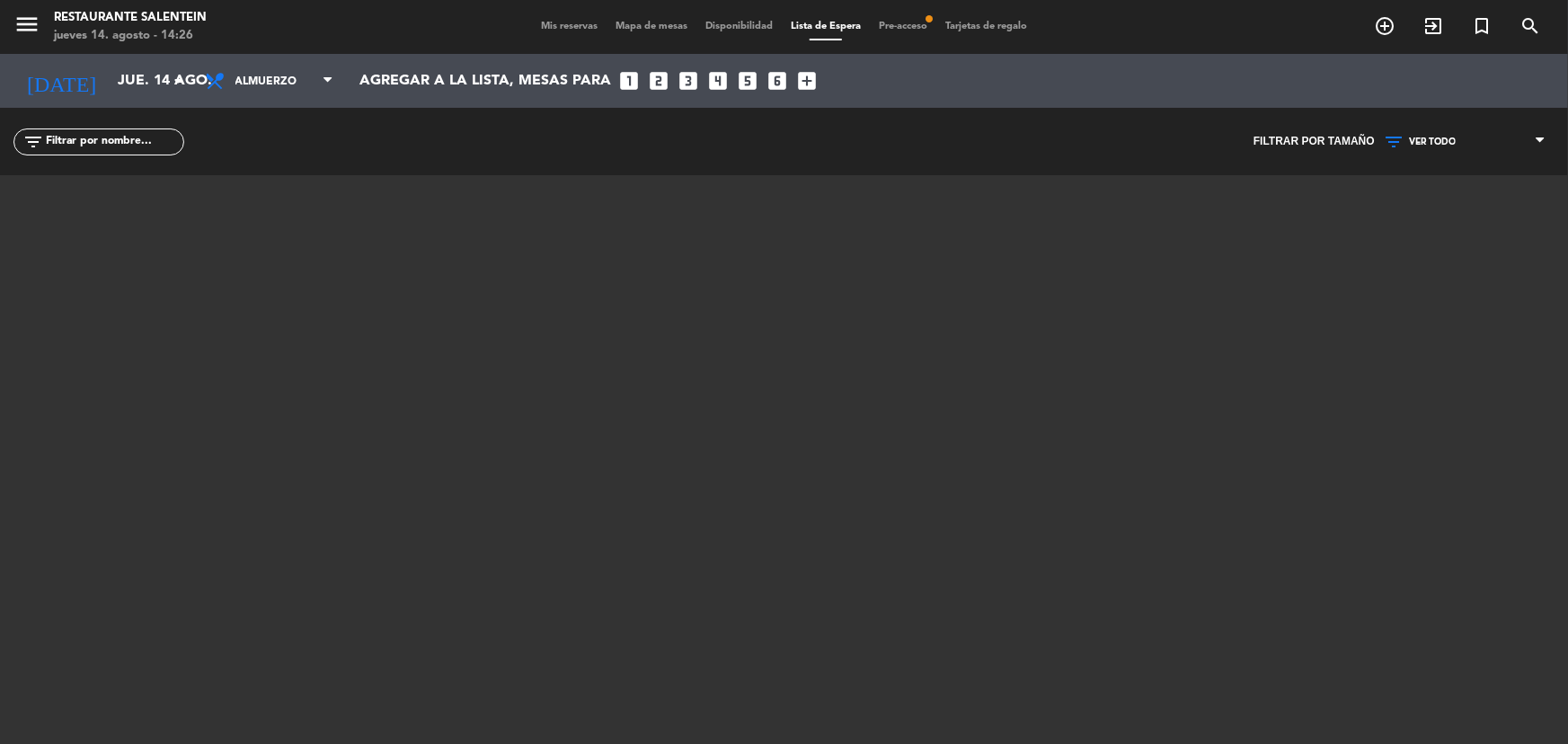
type input "vie. 15 ago."
click at [894, 18] on div "menu Restaurante Salentein [DATE] 14. agosto - 14:26 Mis reservas Mapa de mesas…" at bounding box center [784, 27] width 1568 height 54
click at [898, 22] on span "Pre-acceso fiber_manual_record" at bounding box center [903, 27] width 67 height 10
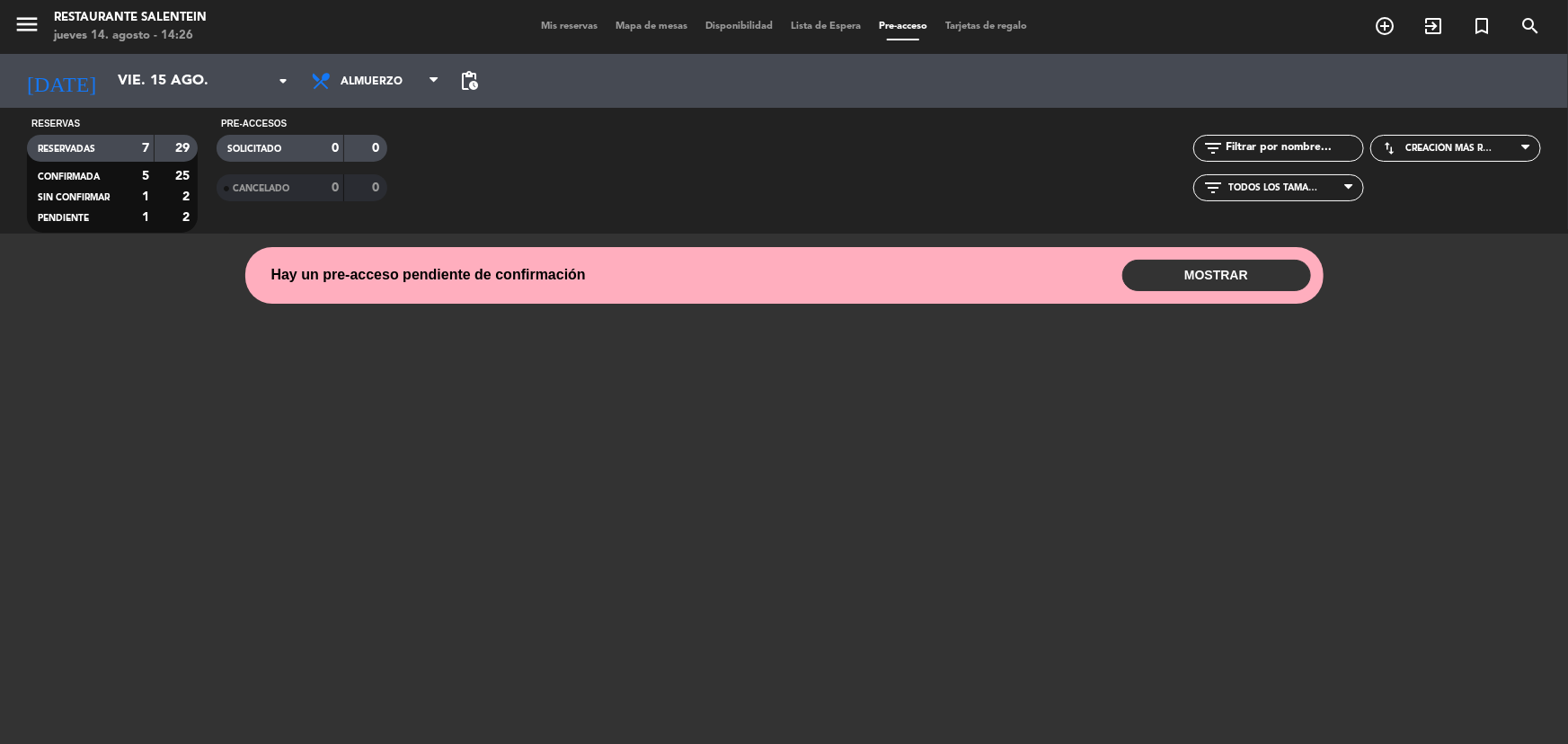
click at [1221, 250] on div "Hay un pre-acceso pendiente de confirmación MOSTRAR 13:00 2 [PERSON_NAME] email…" at bounding box center [784, 275] width 1078 height 56
click at [1188, 276] on button "MOSTRAR" at bounding box center [1217, 275] width 189 height 31
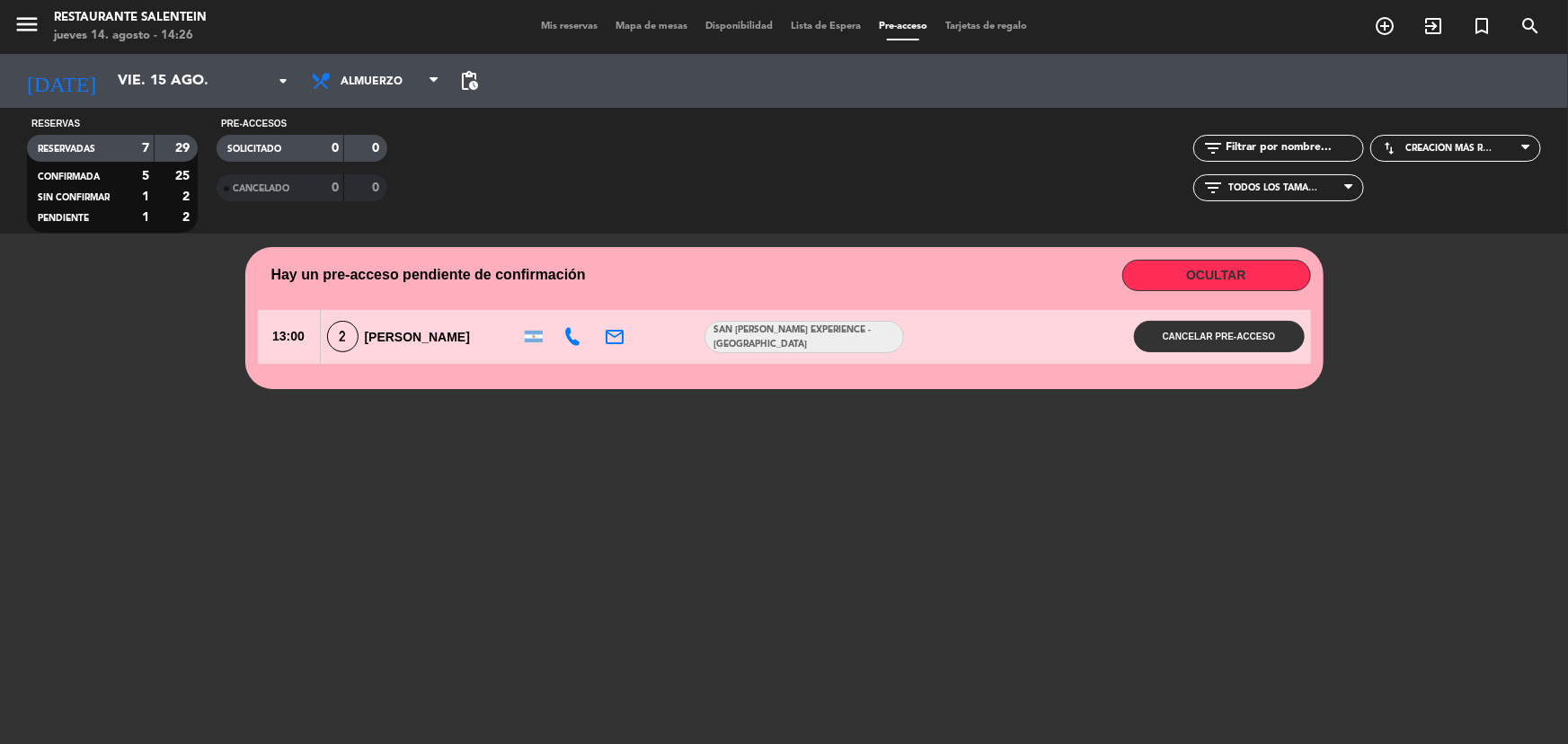
drag, startPoint x: 515, startPoint y: 26, endPoint x: 542, endPoint y: 29, distance: 27.2
click at [519, 26] on div "Mis reservas Mapa de mesas Disponibilidad Lista de Espera Pre-acceso Tarjetas d…" at bounding box center [784, 27] width 784 height 16
click at [567, 29] on span "Mis reservas" at bounding box center [569, 27] width 74 height 10
